Goal: Task Accomplishment & Management: Manage account settings

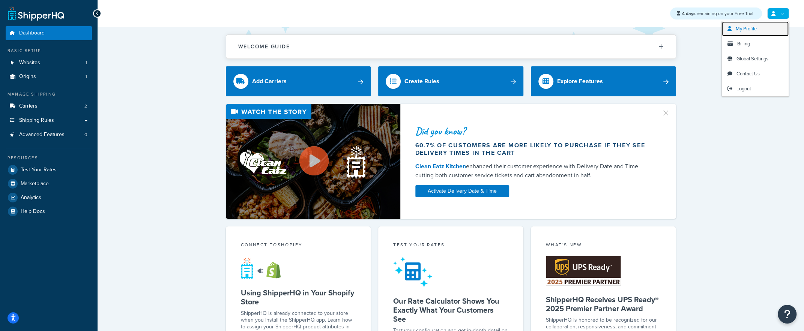
click at [745, 25] on span "My Profile" at bounding box center [746, 28] width 21 height 7
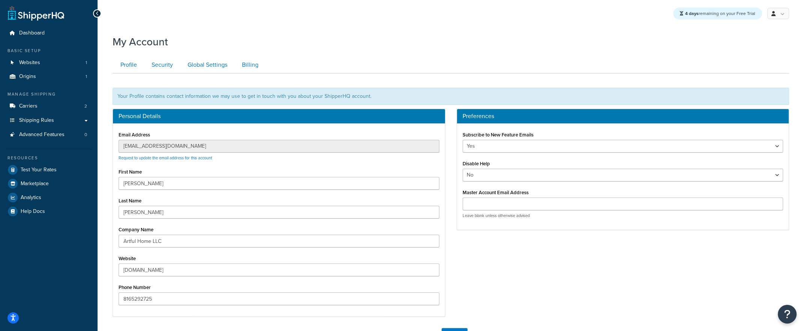
scroll to position [0, 0]
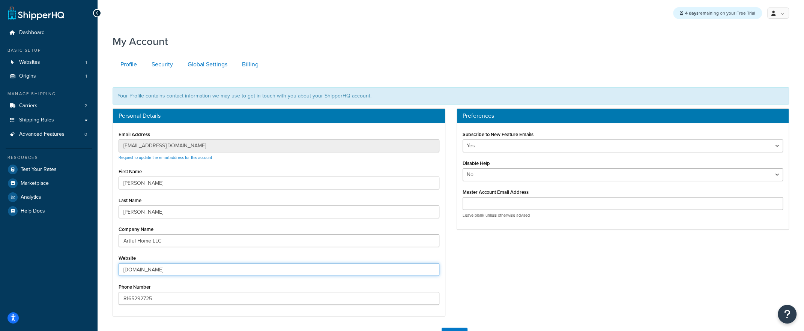
click at [151, 268] on input "[DOMAIN_NAME]" at bounding box center [279, 269] width 321 height 13
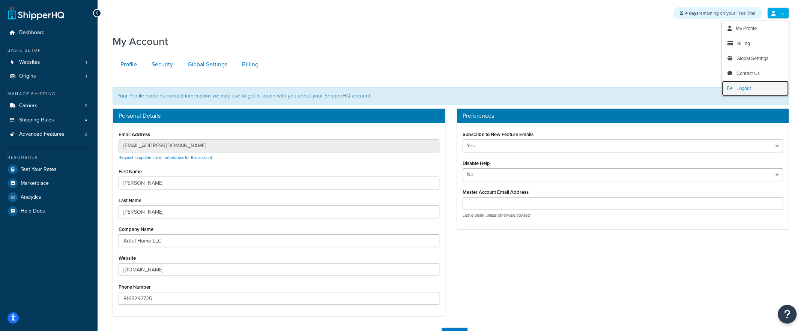
click at [751, 90] on span "Logout" at bounding box center [744, 88] width 15 height 7
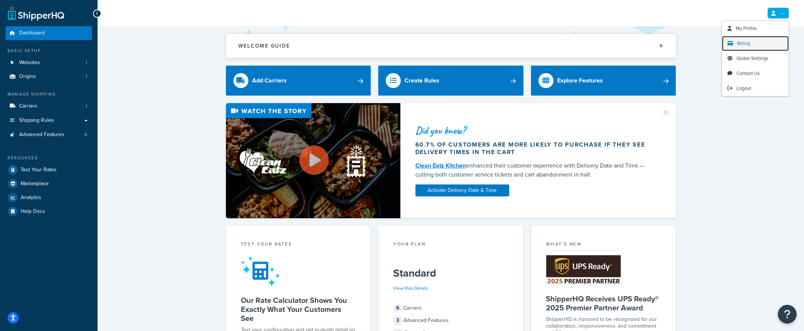
click at [747, 44] on span "Billing" at bounding box center [743, 43] width 13 height 7
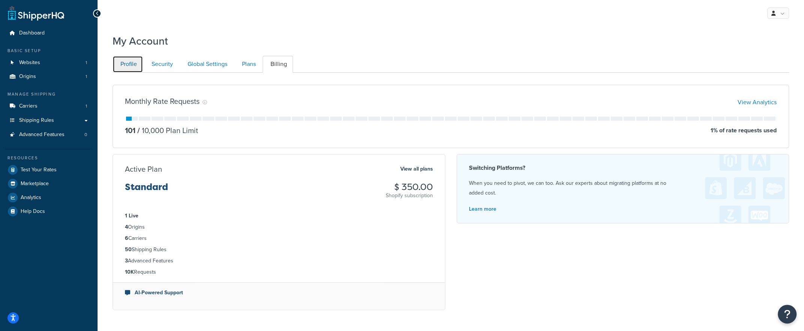
click at [120, 63] on link "Profile" at bounding box center [128, 64] width 30 height 17
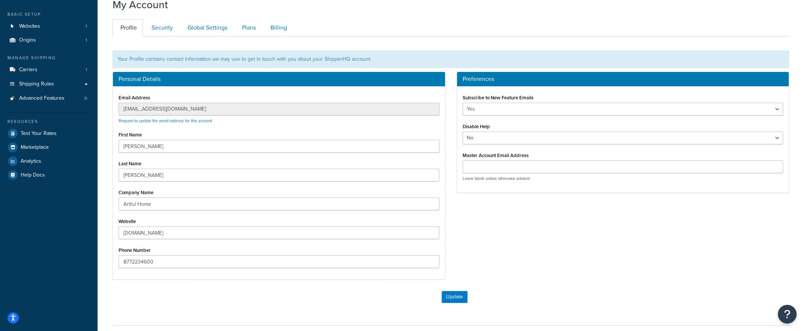
scroll to position [38, 0]
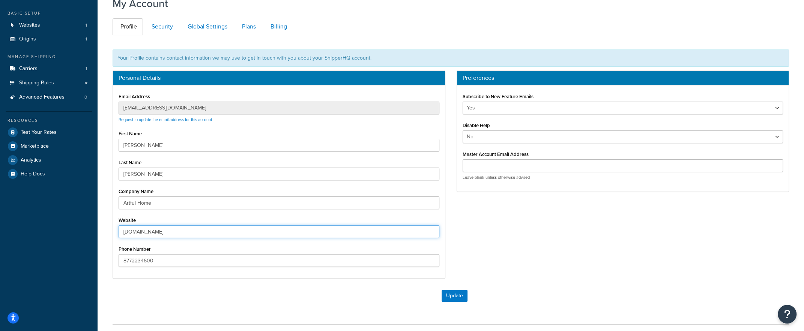
click at [147, 229] on input "artful-home-production.myshopify.com" at bounding box center [279, 232] width 321 height 13
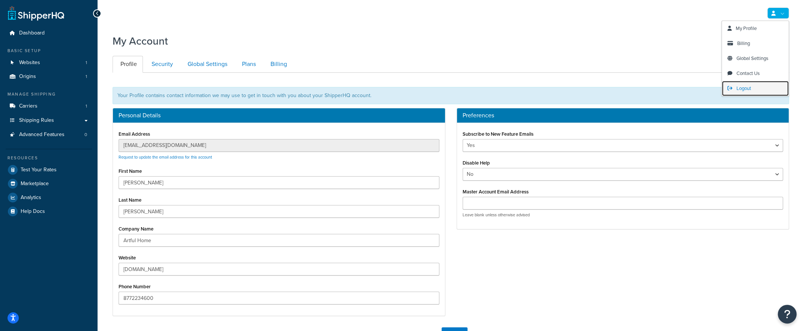
click at [741, 86] on span "Logout" at bounding box center [744, 88] width 15 height 7
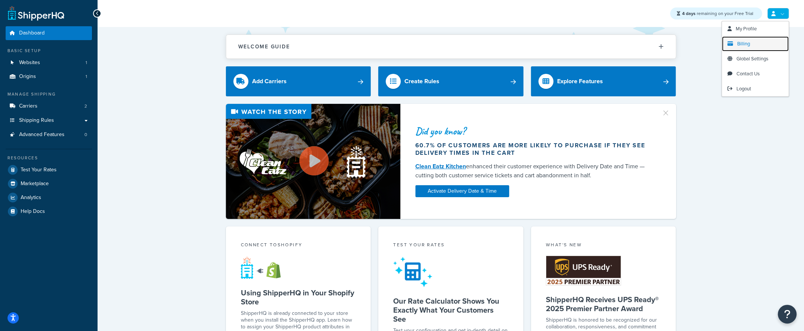
click at [753, 44] on link "Billing" at bounding box center [755, 43] width 67 height 15
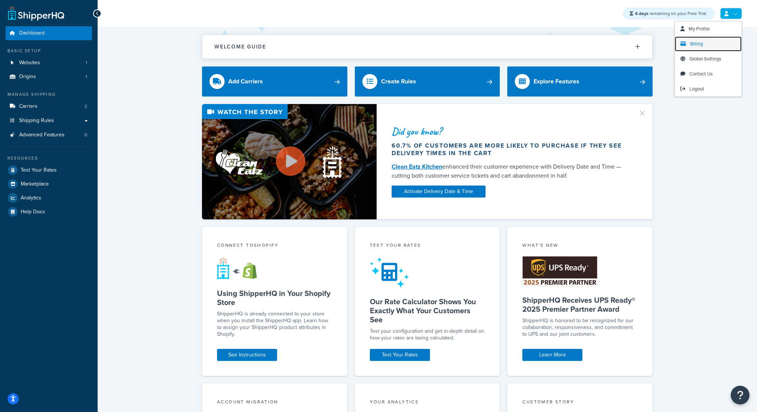
click at [697, 43] on span "Billing" at bounding box center [696, 43] width 13 height 7
